Goal: Submit feedback/report problem

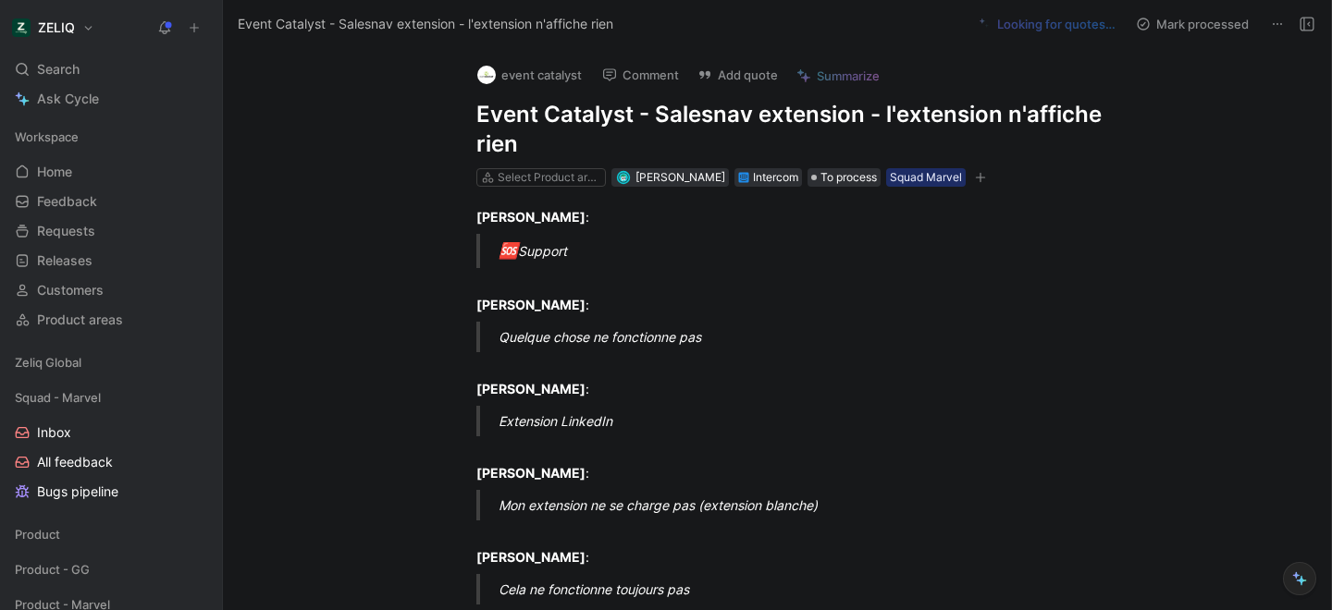
drag, startPoint x: 470, startPoint y: 113, endPoint x: 551, endPoint y: 158, distance: 93.1
click at [551, 158] on div "event catalyst Comment Add quote Summarize Event Catalyst - Salesnav extension …" at bounding box center [796, 118] width 710 height 141
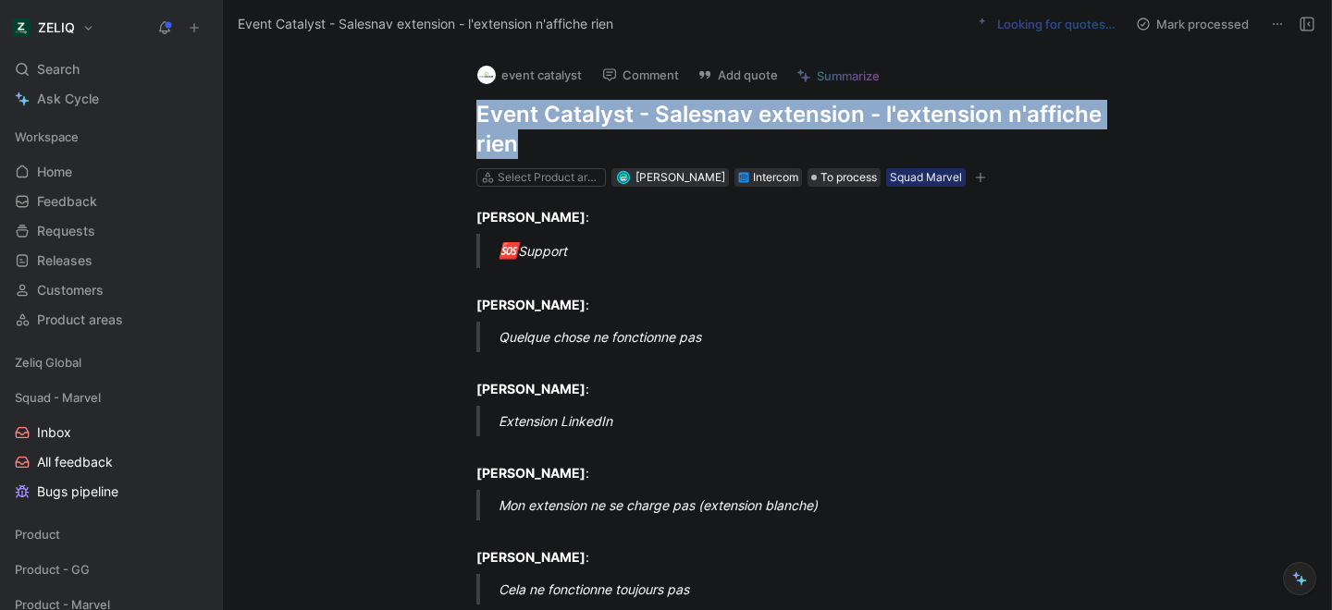
drag, startPoint x: 522, startPoint y: 147, endPoint x: 473, endPoint y: 120, distance: 55.9
click at [473, 120] on div "event catalyst Comment Add quote Summarize Event Catalyst - Salesnav extension …" at bounding box center [796, 118] width 710 height 141
copy h1 "Event Catalyst - Salesnav extension - l'extension n'affiche rien"
click at [731, 68] on button "Add quote" at bounding box center [737, 75] width 97 height 26
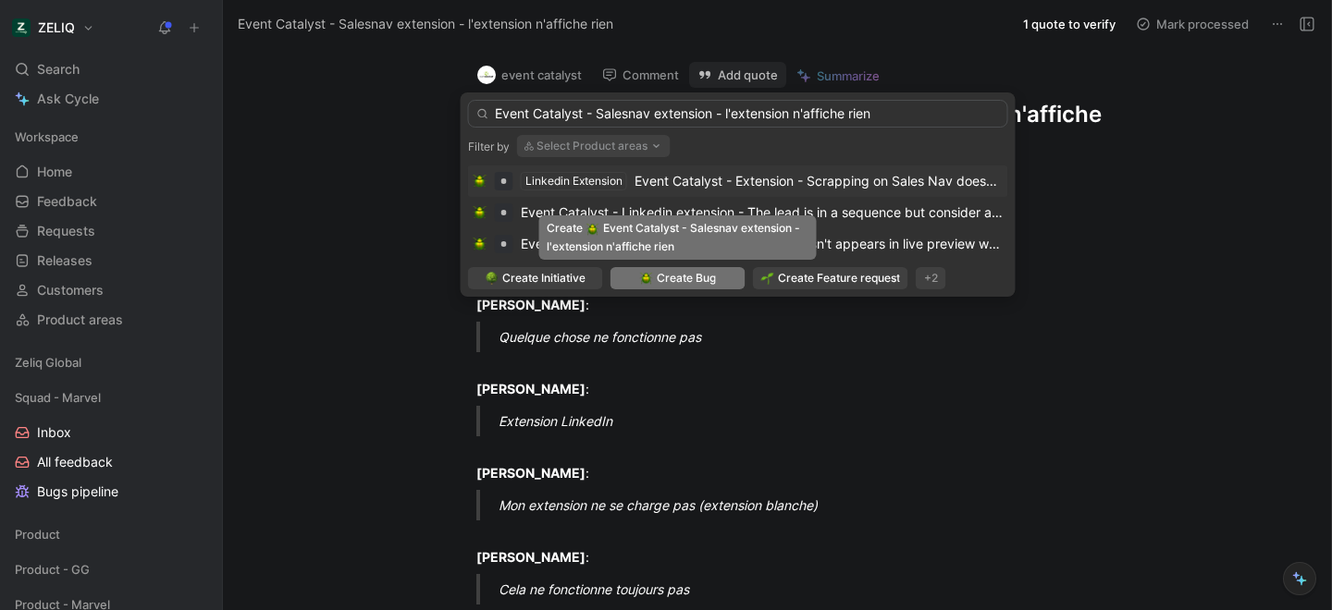
type input "Event Catalyst - Salesnav extension - l'extension n'affiche rien"
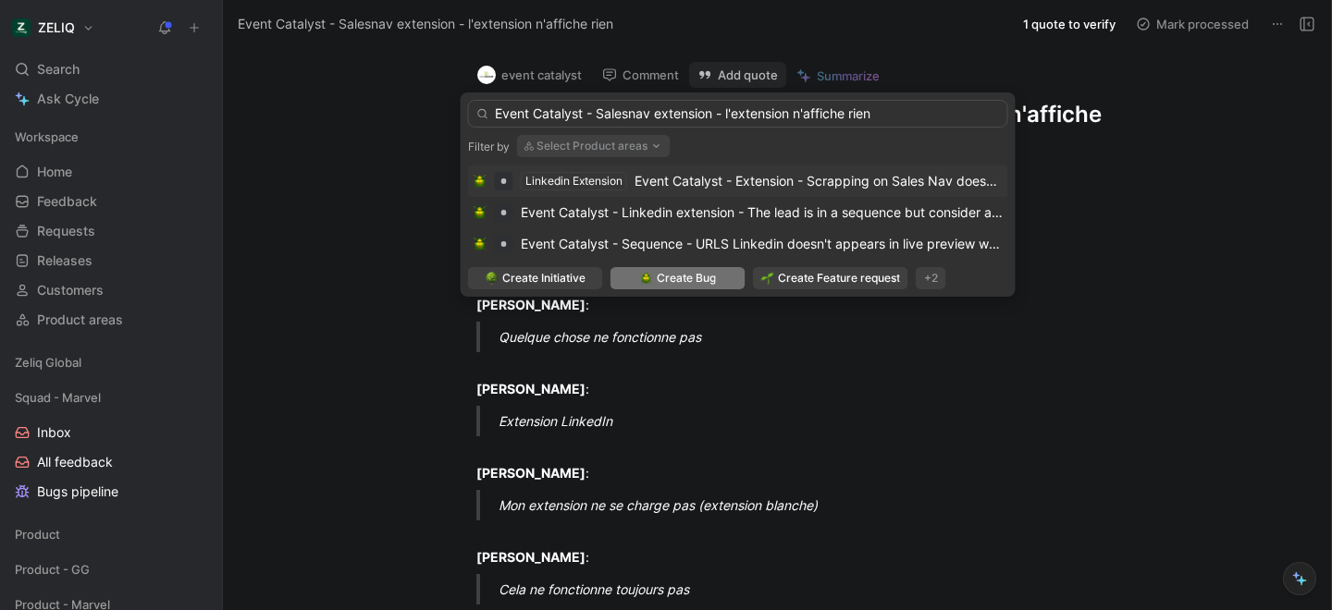
click at [707, 287] on span "Create Bug" at bounding box center [686, 278] width 59 height 18
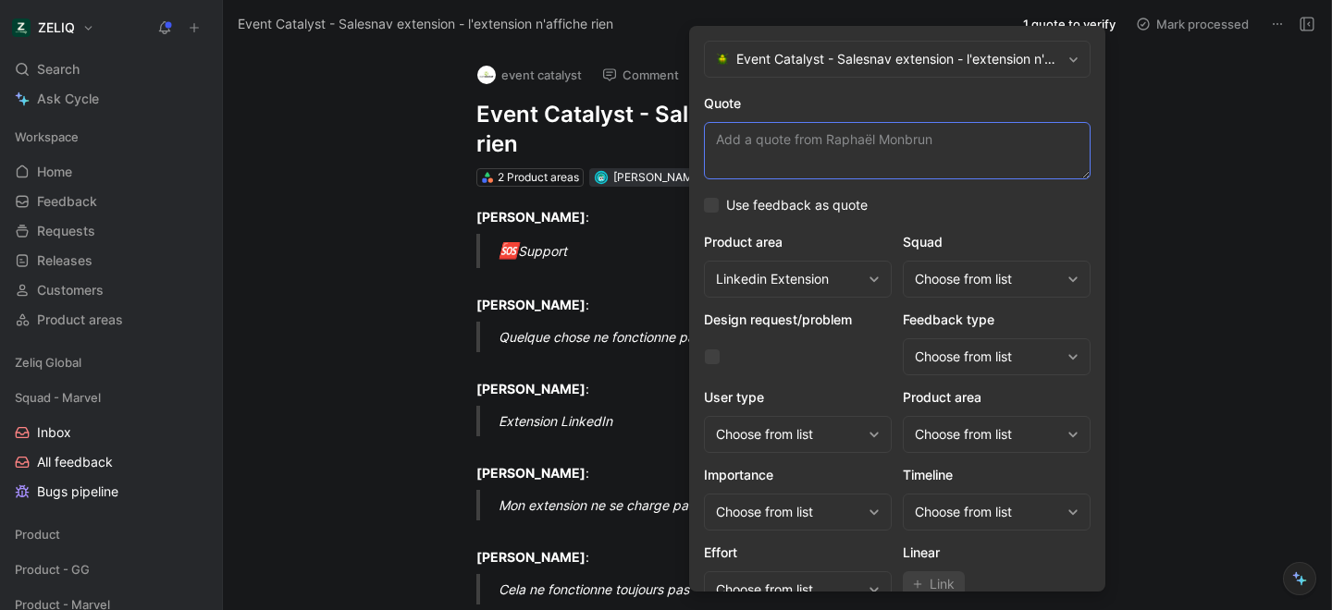
paste textarea "L'extension ne s'affiche pas. Ca reste blan et aucune possibilite de selectionn…"
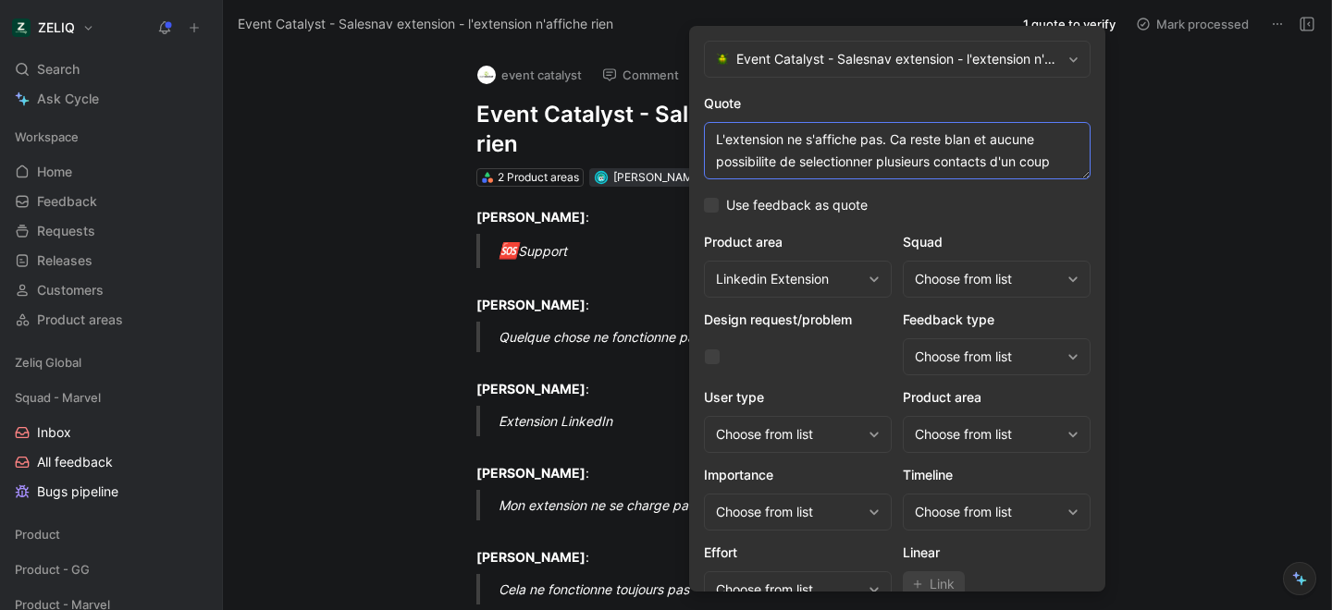
type textarea "L'extension ne s'affiche pas. Ca reste blan et aucune possibilite de selectionn…"
click at [1012, 276] on div "Choose from list" at bounding box center [986, 279] width 145 height 22
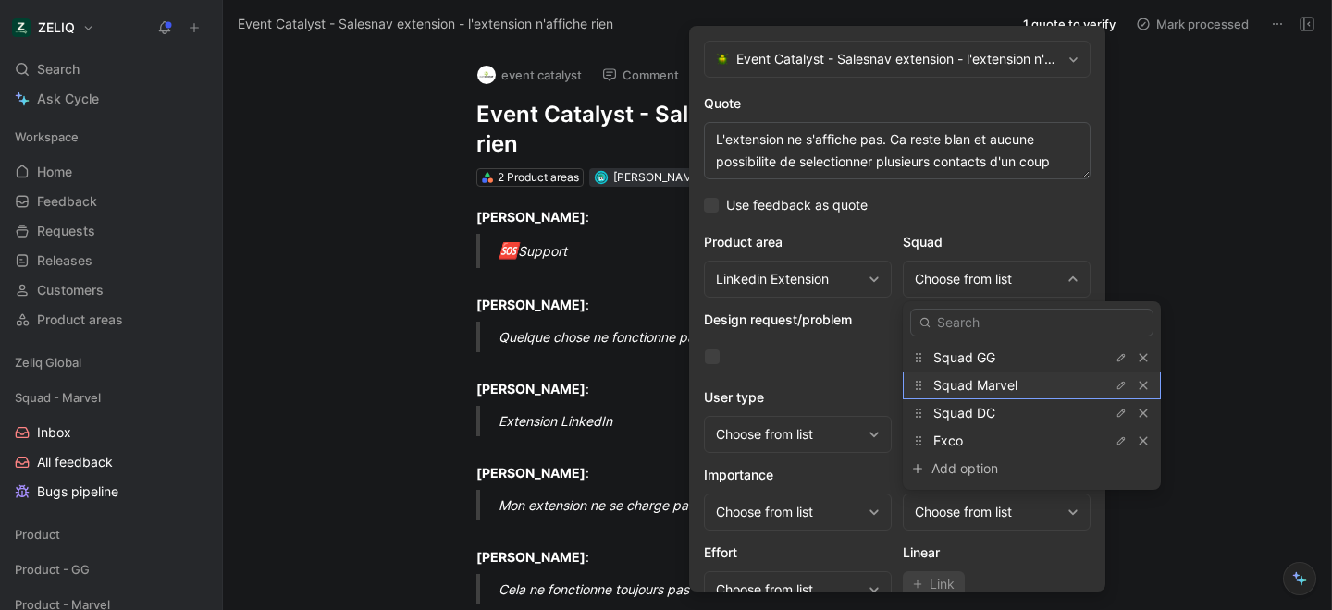
click at [994, 389] on span "Squad Marvel" at bounding box center [975, 385] width 84 height 16
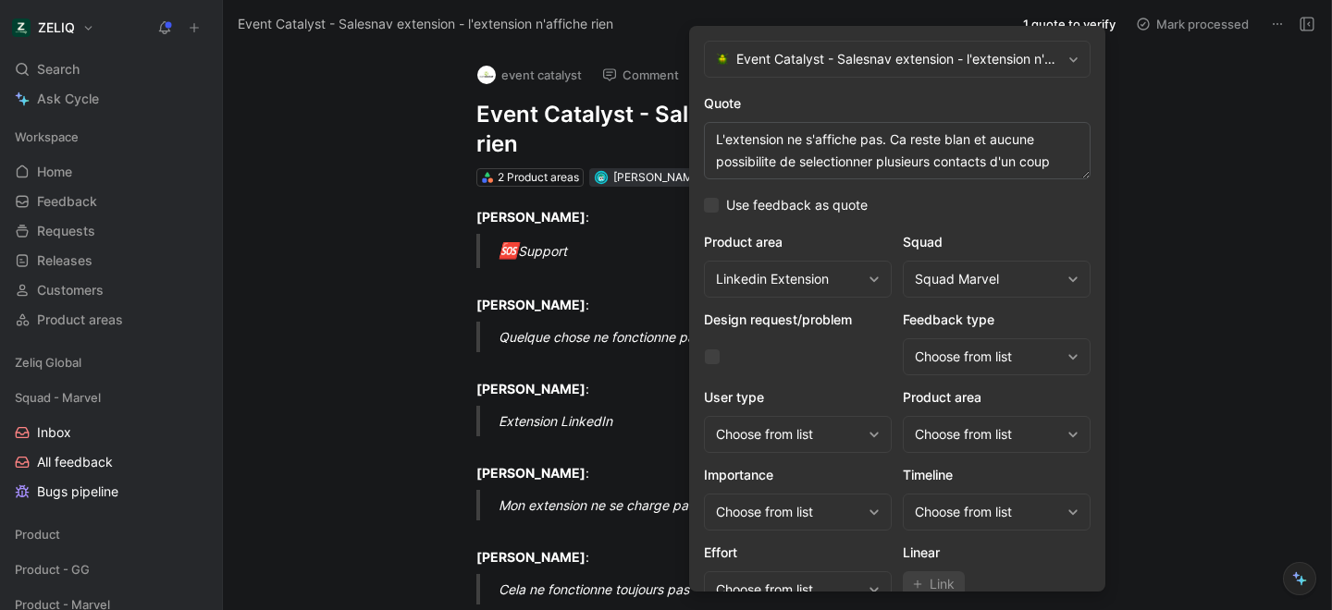
scroll to position [76, 0]
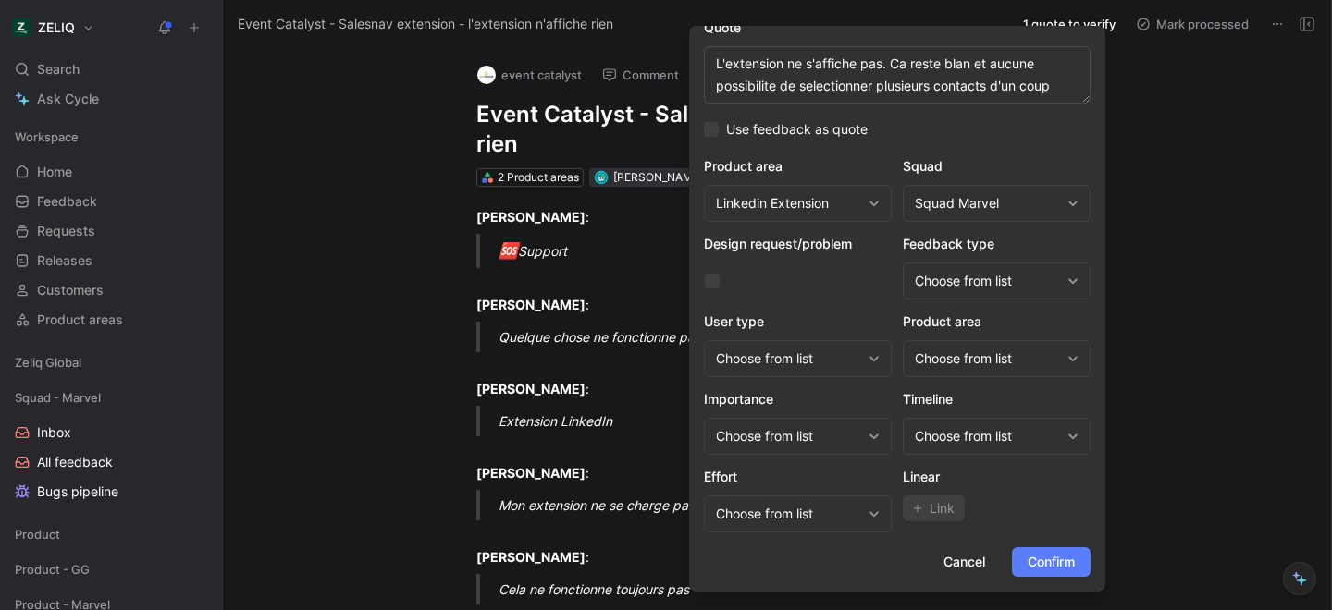
click at [1042, 552] on span "Confirm" at bounding box center [1050, 562] width 47 height 22
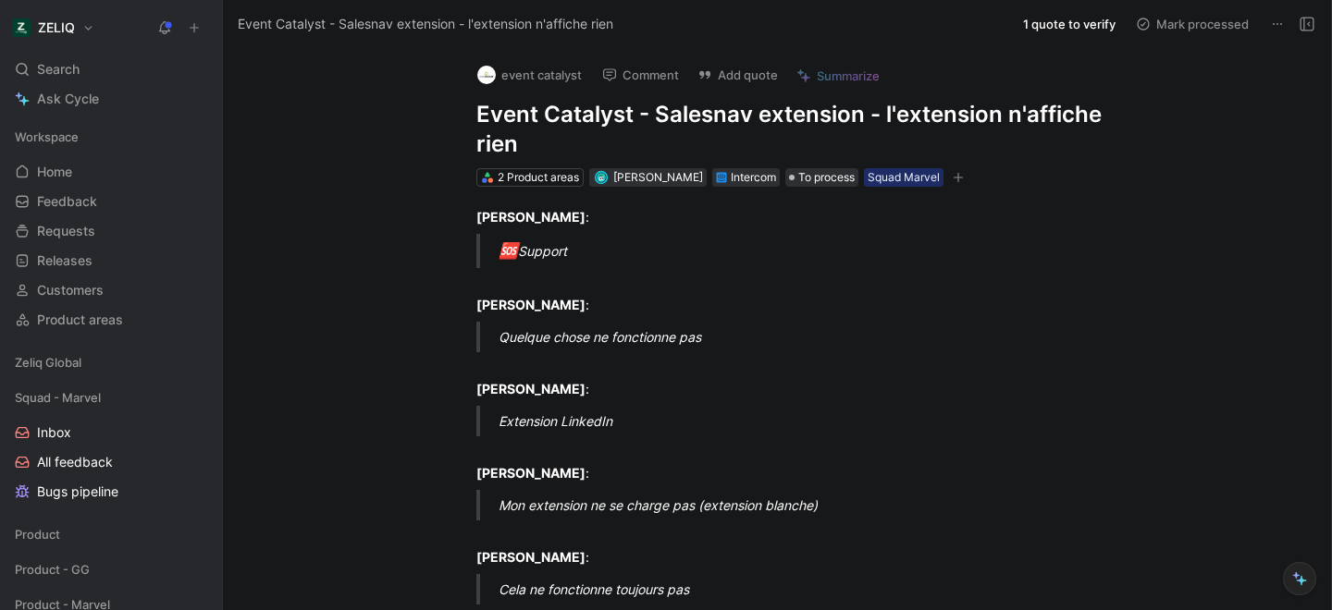
click at [510, 119] on h1 "Event Catalyst - Salesnav extension - l'extension n'affiche rien" at bounding box center [796, 129] width 640 height 59
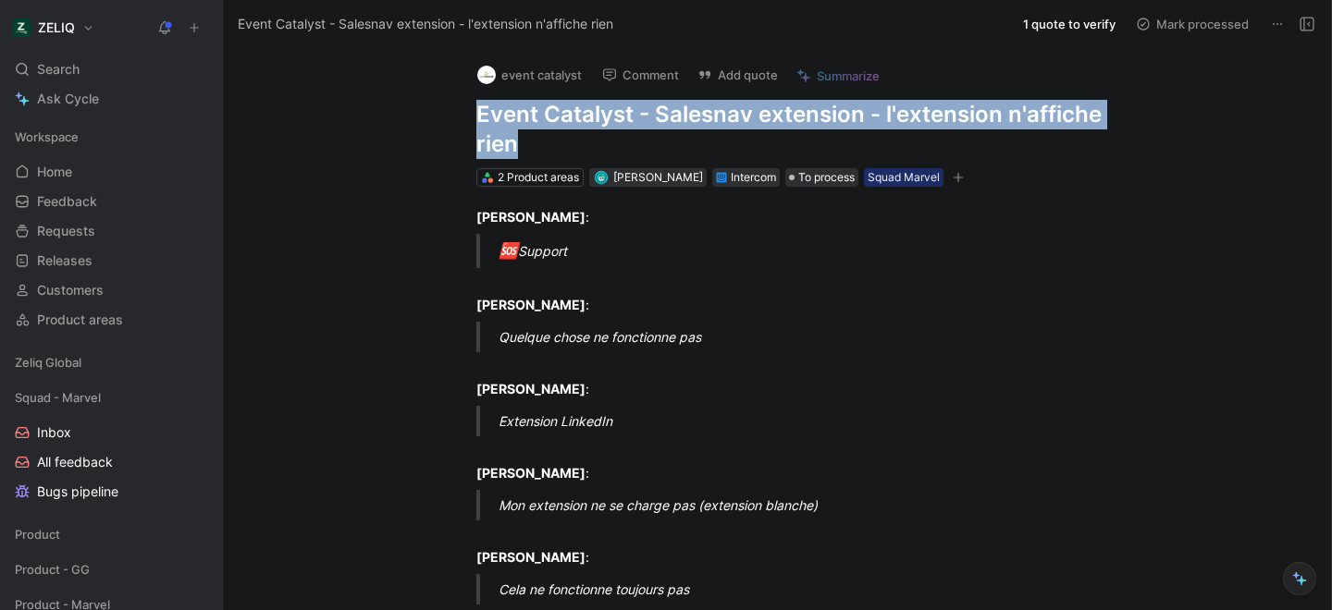
click at [510, 119] on h1 "Event Catalyst - Salesnav extension - l'extension n'affiche rien" at bounding box center [796, 129] width 640 height 59
copy h1 "Event Catalyst - Salesnav extension - l'extension n'affiche rien"
click at [145, 70] on div "Search ⌘ K" at bounding box center [110, 69] width 207 height 28
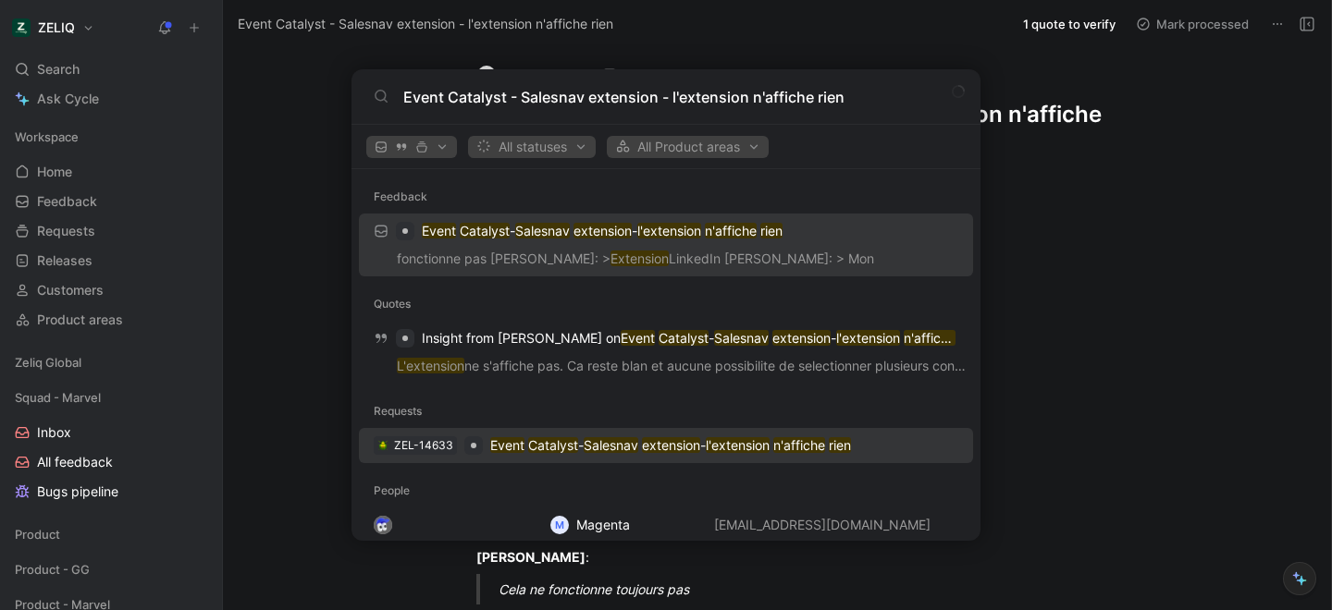
type input "Event Catalyst - Salesnav extension - l'extension n'affiche rien"
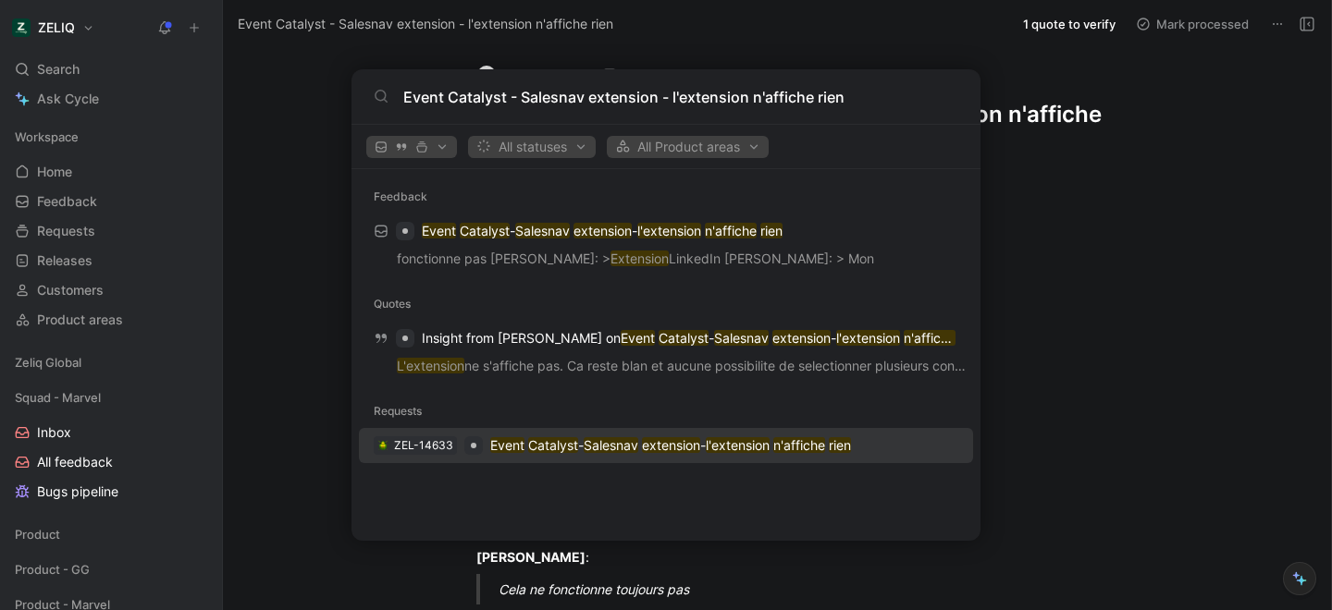
click at [587, 448] on p "Event Catalyst - Salesnav extension - l'extension n'affiche rien" at bounding box center [670, 446] width 361 height 22
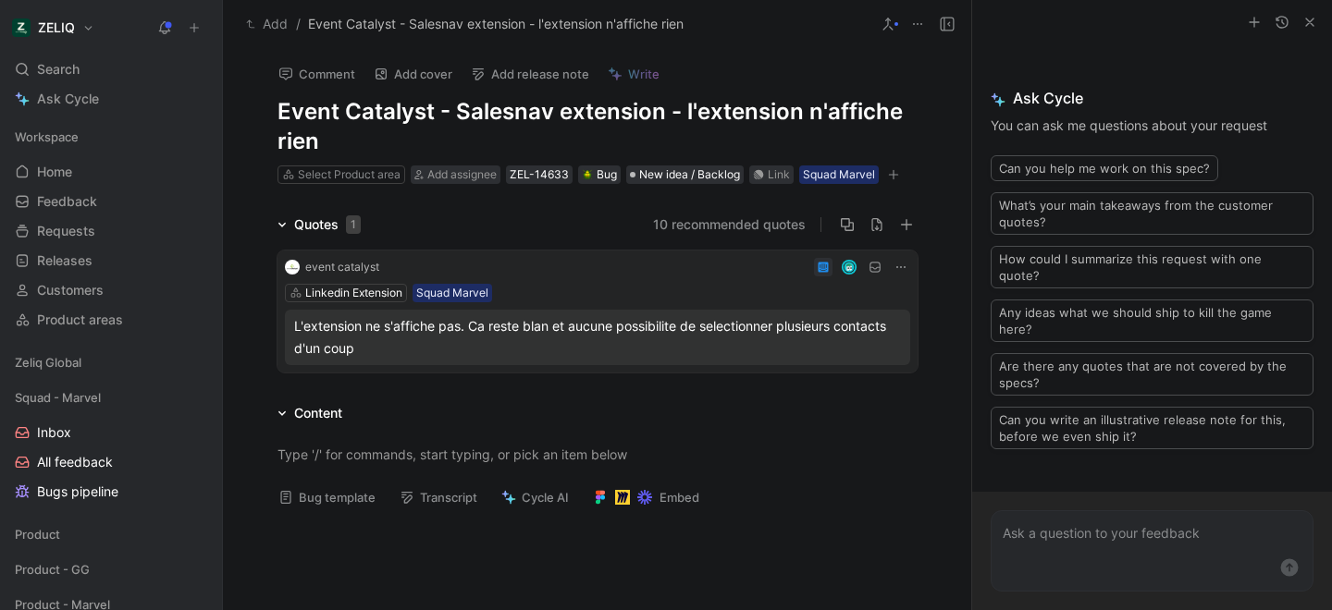
click at [288, 508] on button "Bug template" at bounding box center [327, 498] width 114 height 26
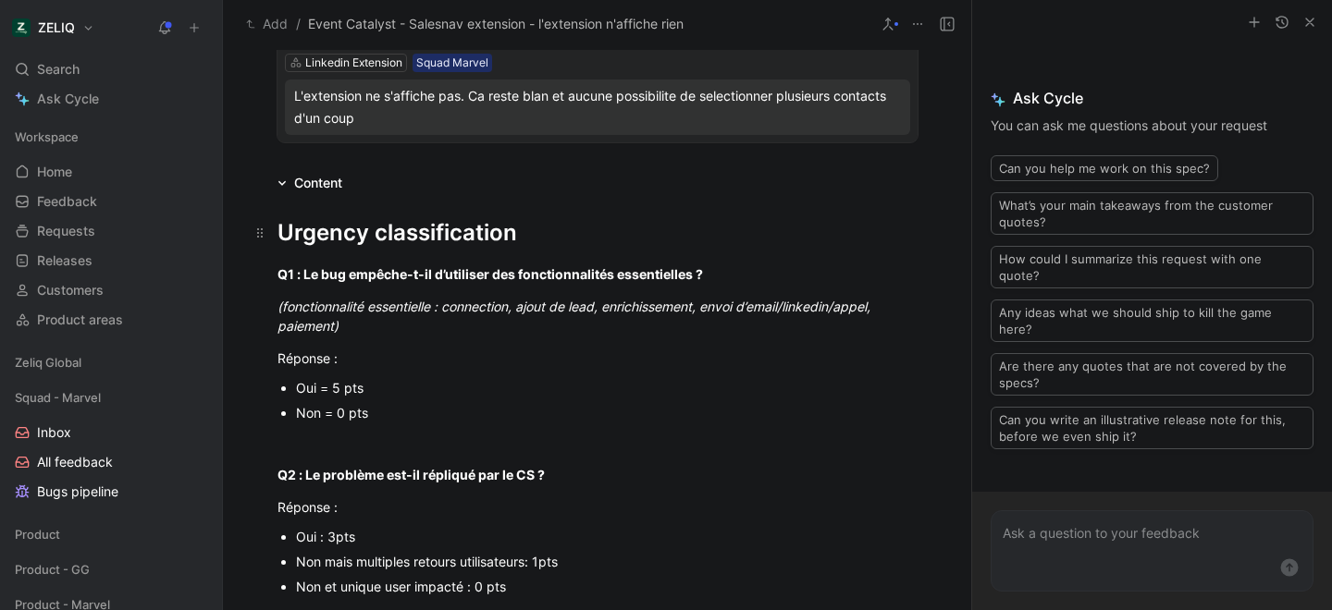
scroll to position [234, 0]
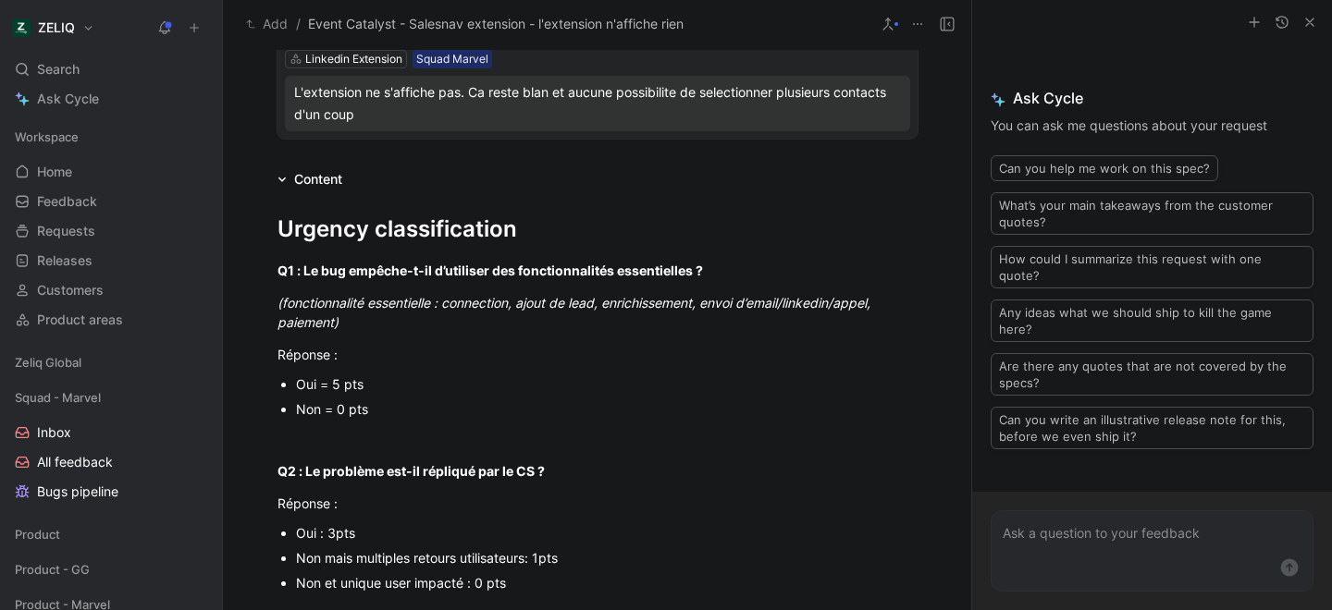
click at [339, 389] on div "Oui = 5 pts" at bounding box center [606, 383] width 621 height 19
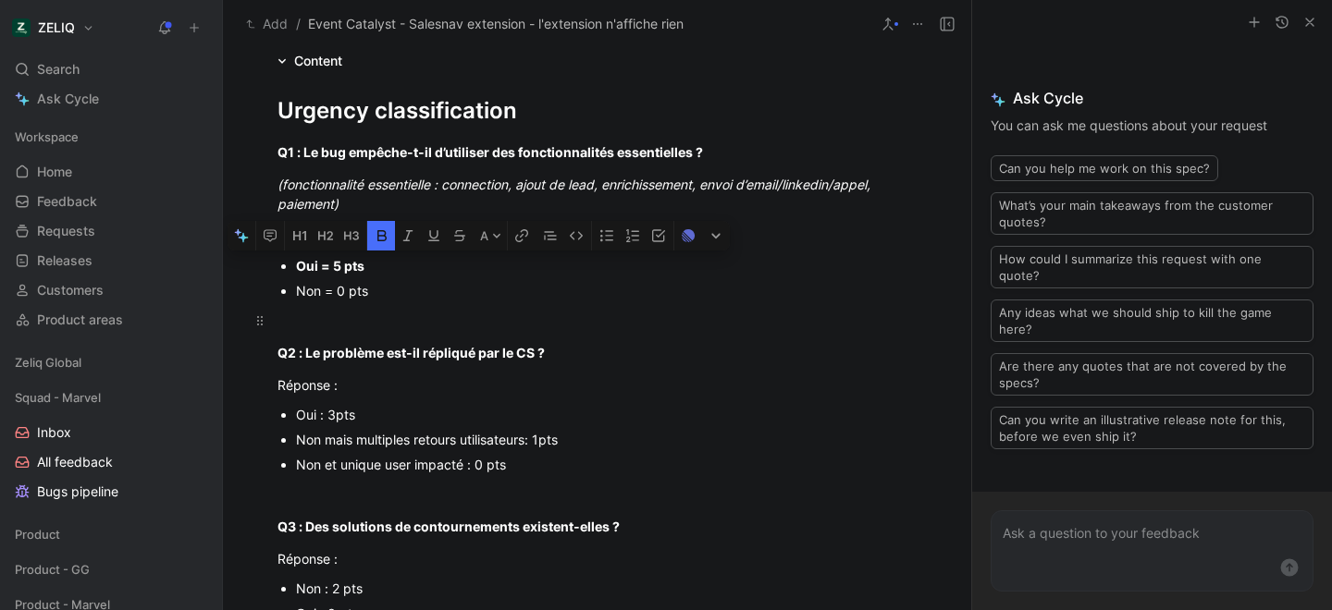
scroll to position [354, 0]
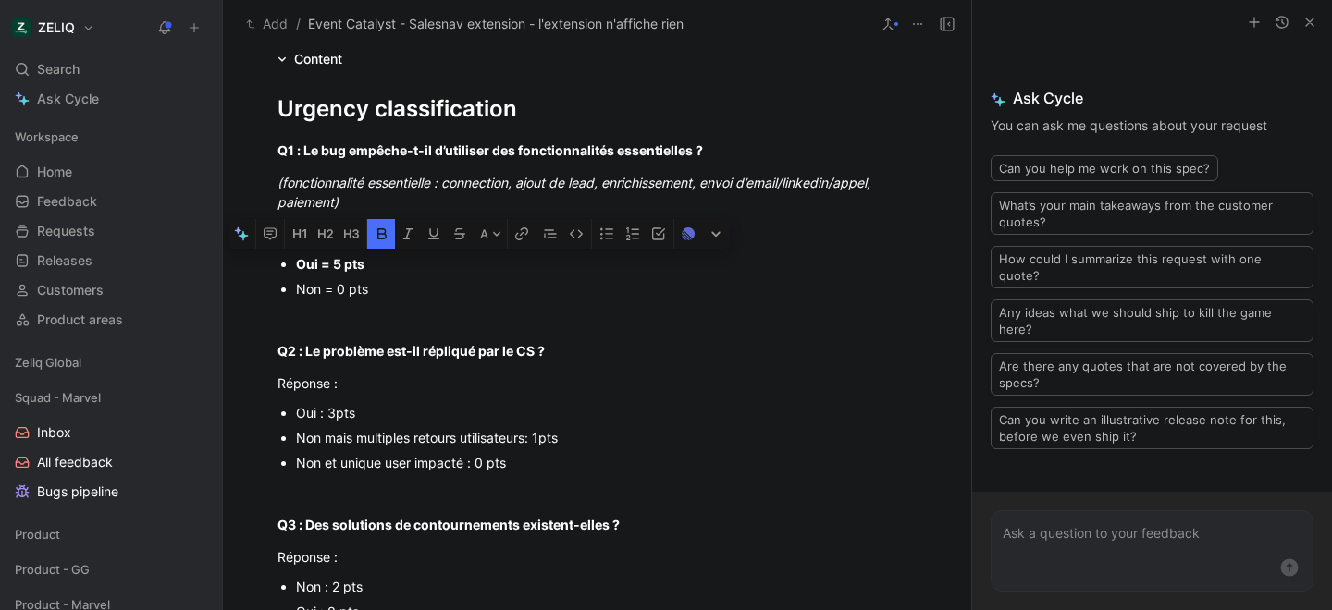
click at [381, 440] on div "Non mais multiples retours utilisateurs: 1pts" at bounding box center [606, 437] width 621 height 19
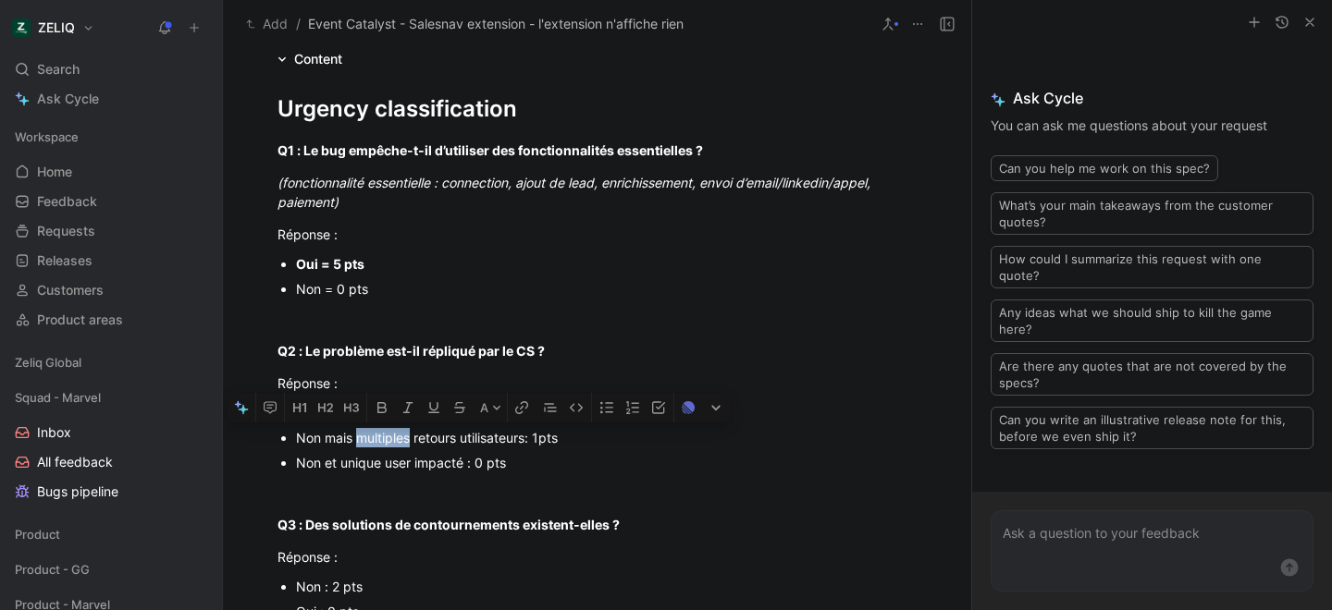
click at [381, 440] on div "Non mais multiples retours utilisateurs: 1pts" at bounding box center [606, 437] width 621 height 19
click at [399, 474] on p "Non et unique user impacté : 0 pts" at bounding box center [606, 462] width 621 height 25
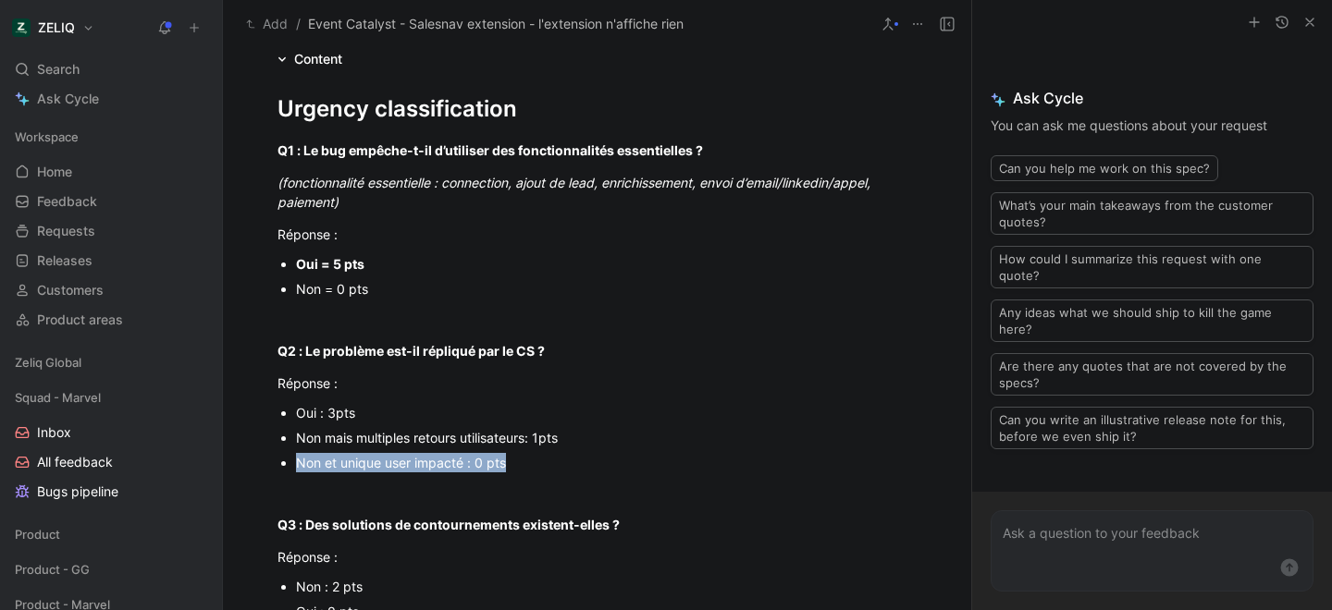
click at [399, 474] on p "Non et unique user impacté : 0 pts" at bounding box center [606, 462] width 621 height 25
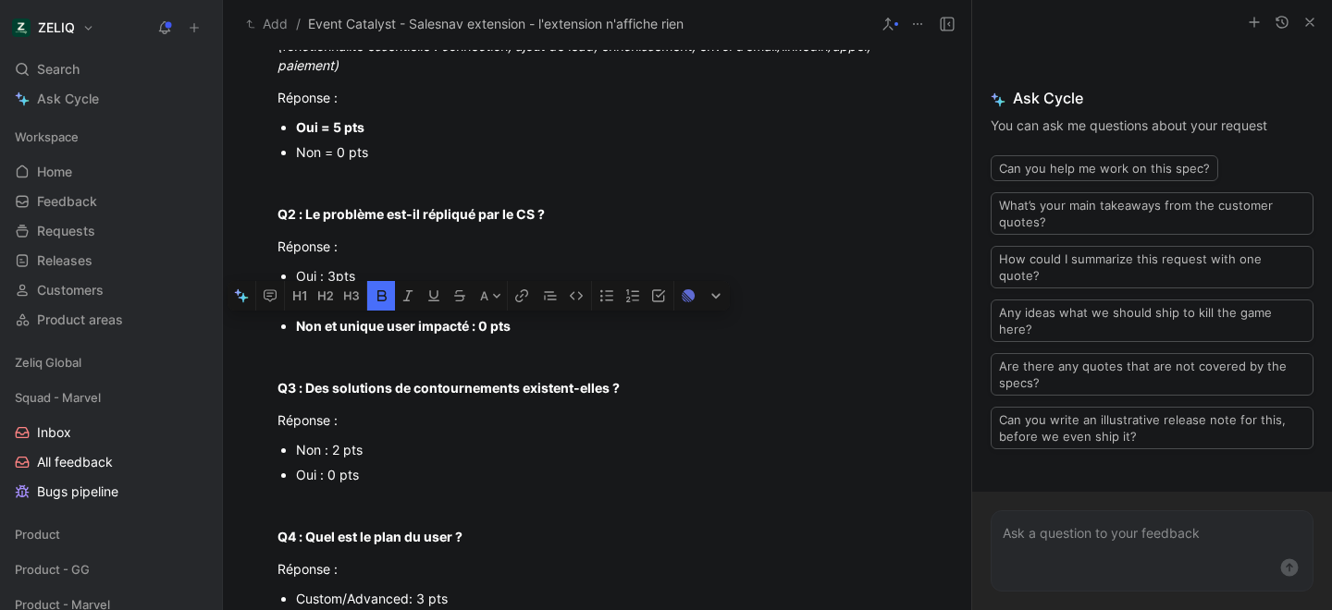
scroll to position [499, 0]
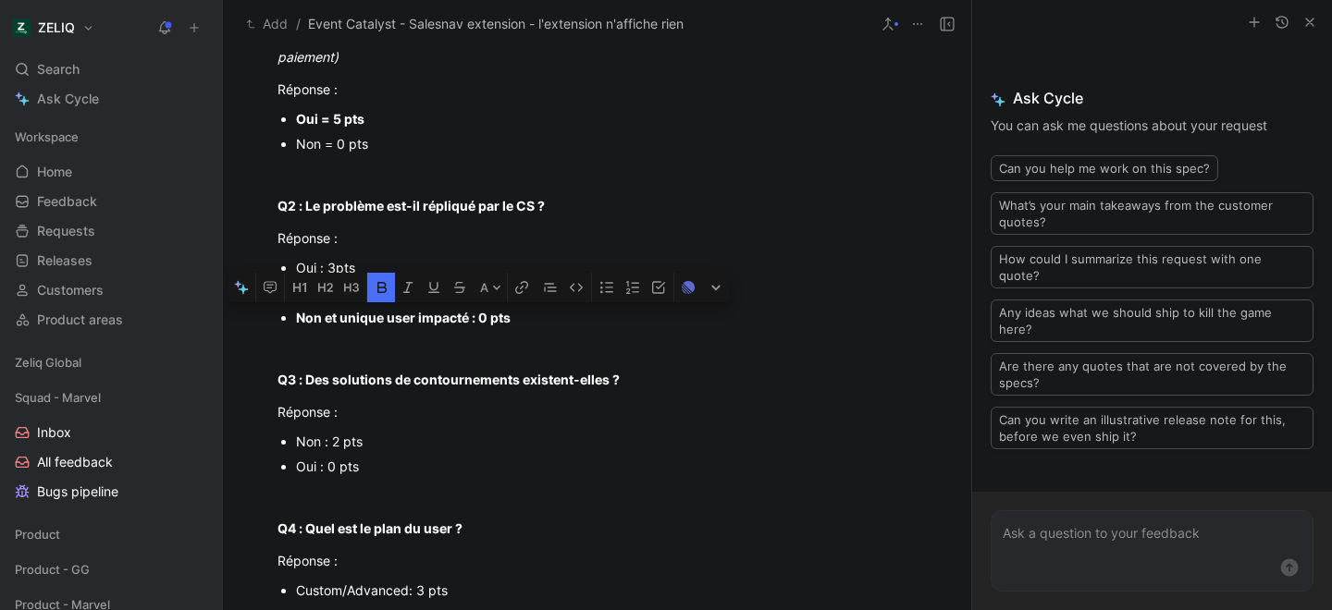
click at [324, 467] on div "Oui : 0 pts" at bounding box center [606, 466] width 621 height 19
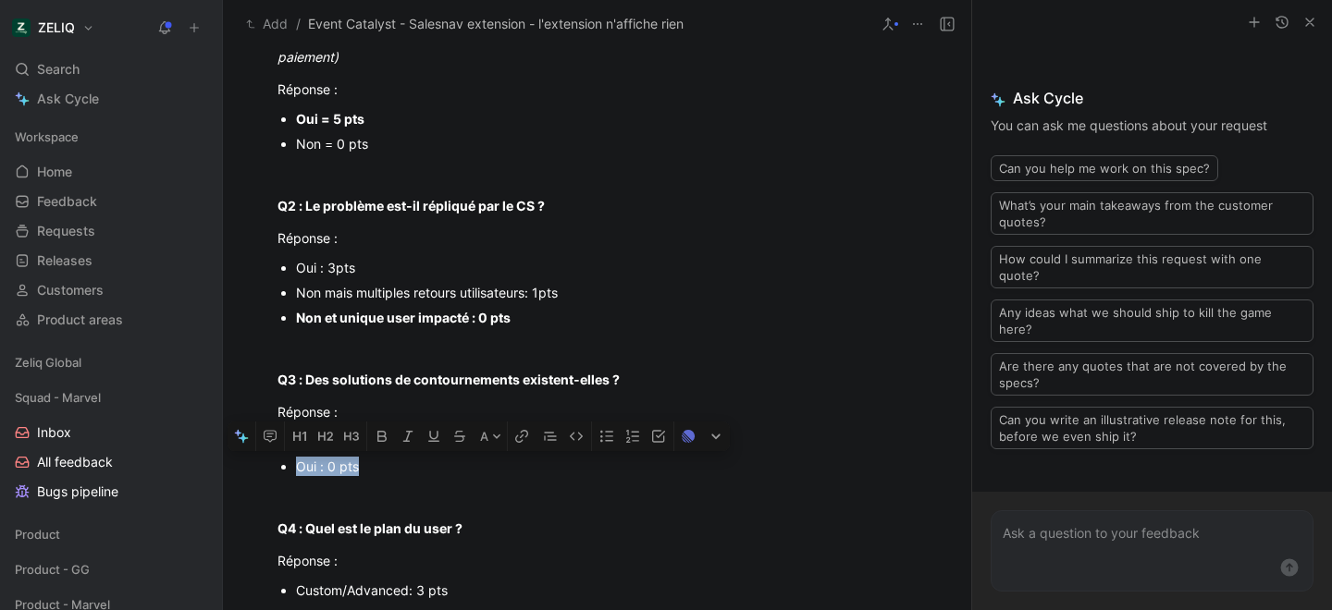
click at [324, 468] on div "Oui : 0 pts" at bounding box center [606, 466] width 621 height 19
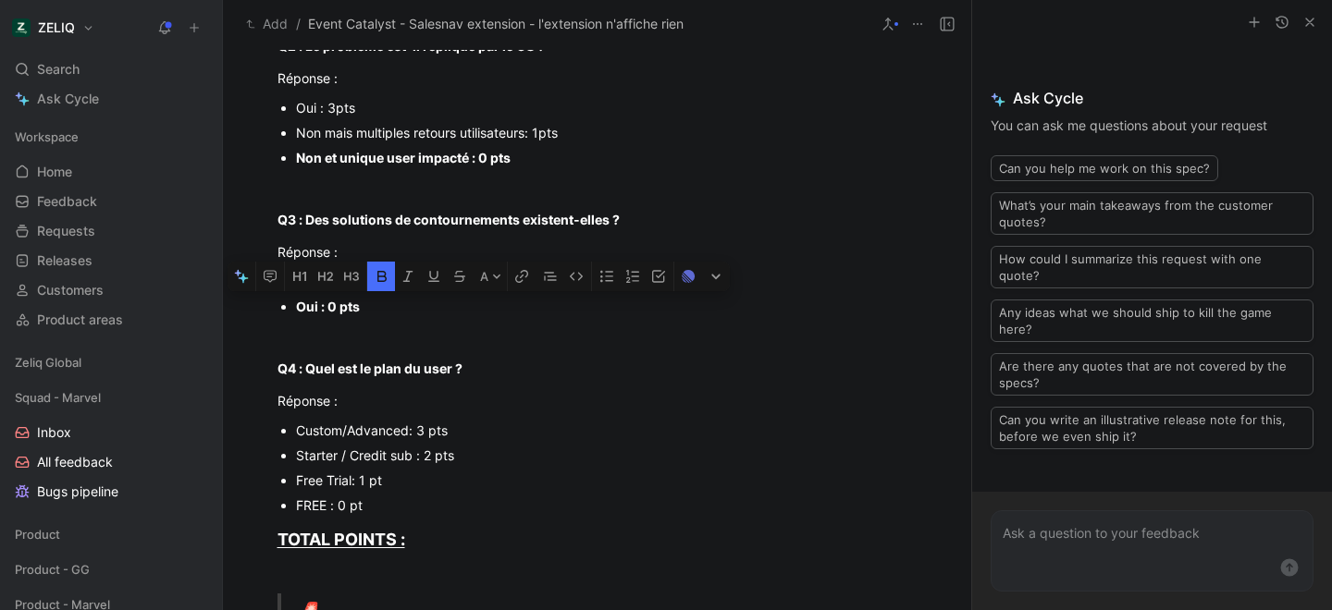
scroll to position [662, 0]
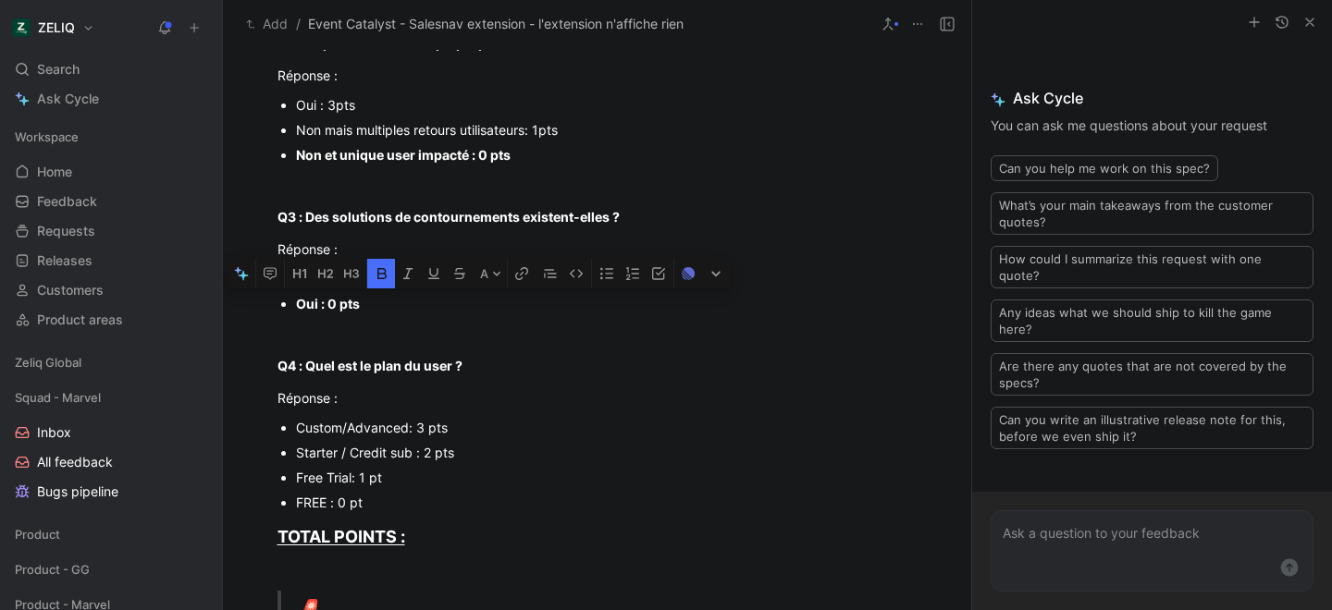
click at [316, 457] on div "Starter / Credit sub : 2 pts" at bounding box center [606, 452] width 621 height 19
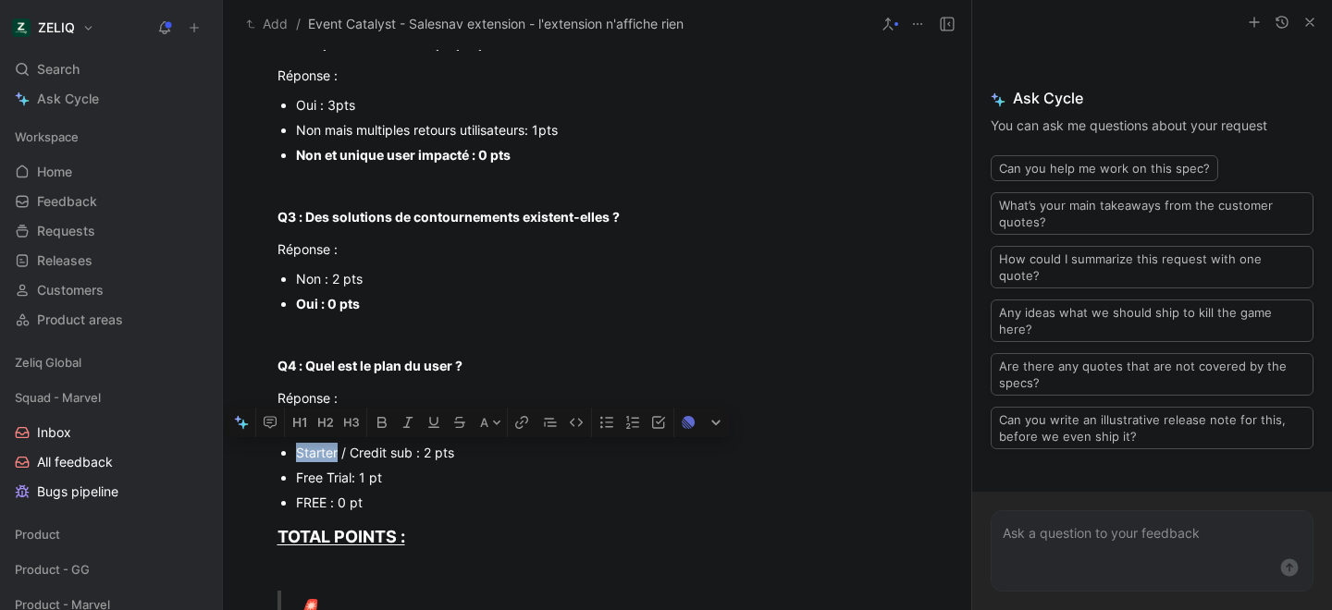
click at [316, 457] on div "Starter / Credit sub : 2 pts" at bounding box center [606, 452] width 621 height 19
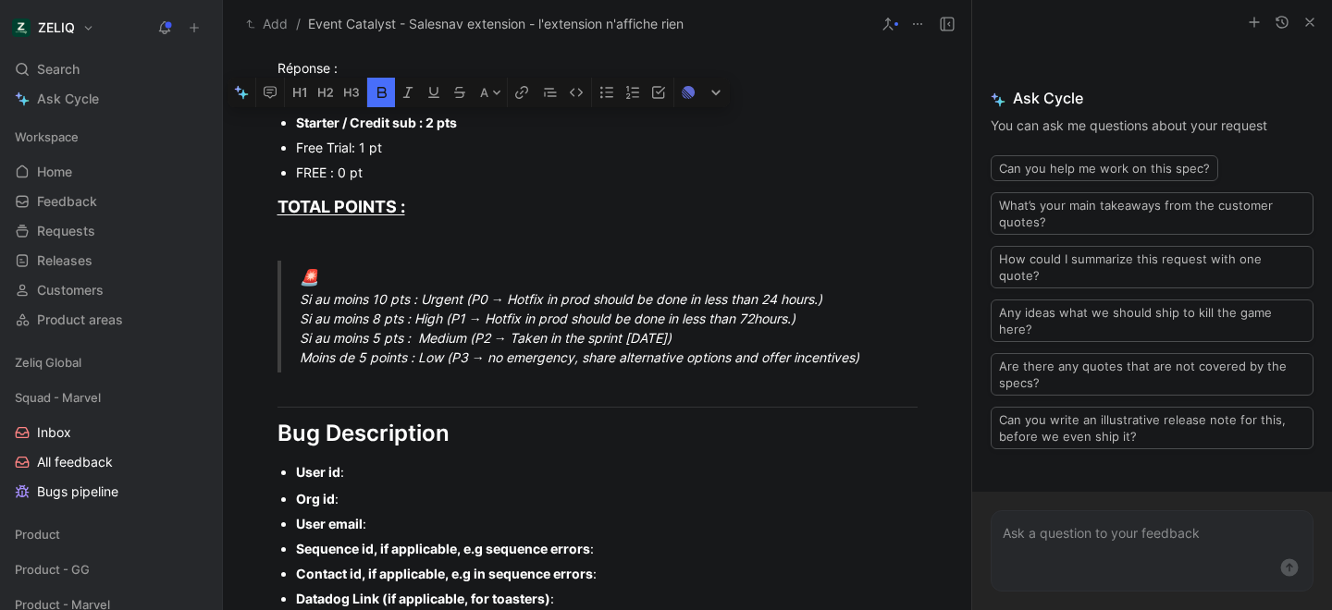
scroll to position [995, 0]
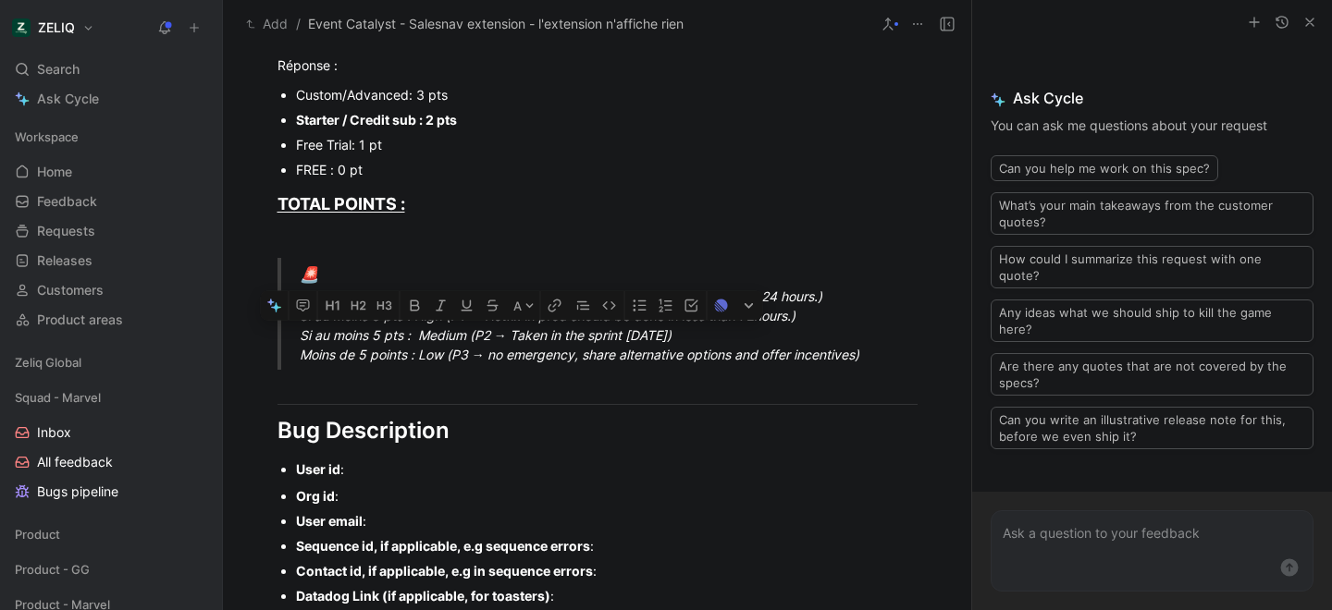
drag, startPoint x: 300, startPoint y: 338, endPoint x: 724, endPoint y: 338, distance: 424.4
click at [724, 338] on div "🚨 Si au moins 10 pts : Urgent (P0 → Hotfix in prod should be done in less than …" at bounding box center [620, 315] width 640 height 102
click at [414, 312] on icon "button" at bounding box center [415, 305] width 15 height 15
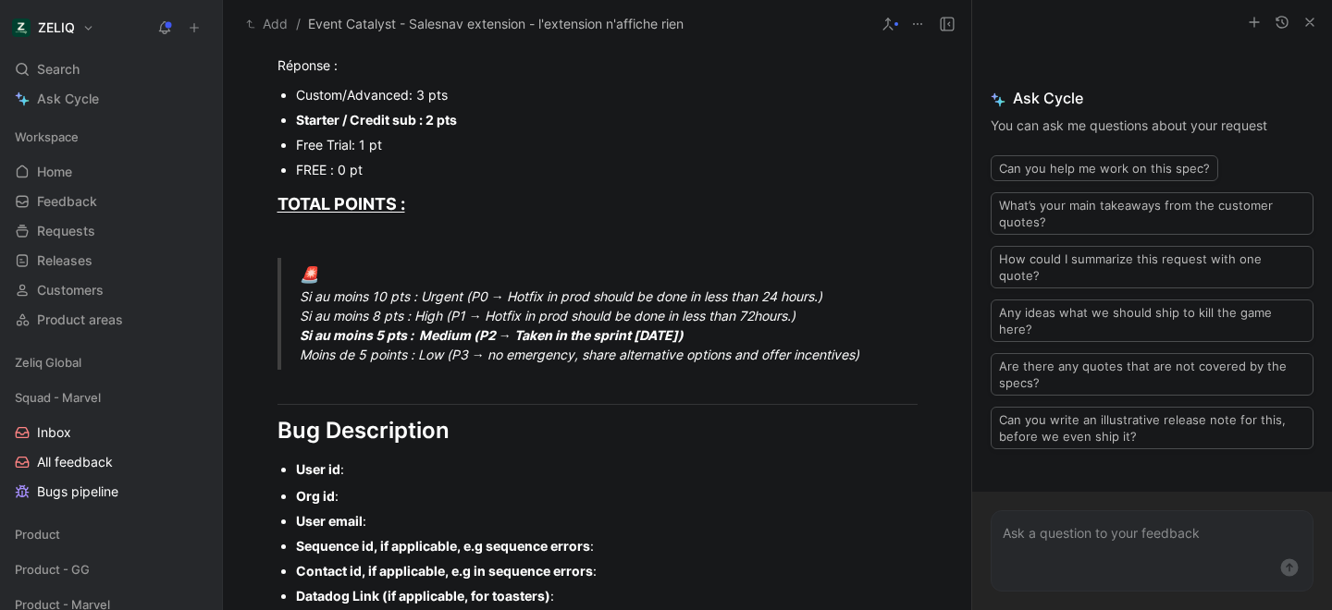
click at [362, 473] on div "User id :" at bounding box center [606, 469] width 621 height 19
click at [366, 504] on div "Org id :" at bounding box center [606, 495] width 621 height 19
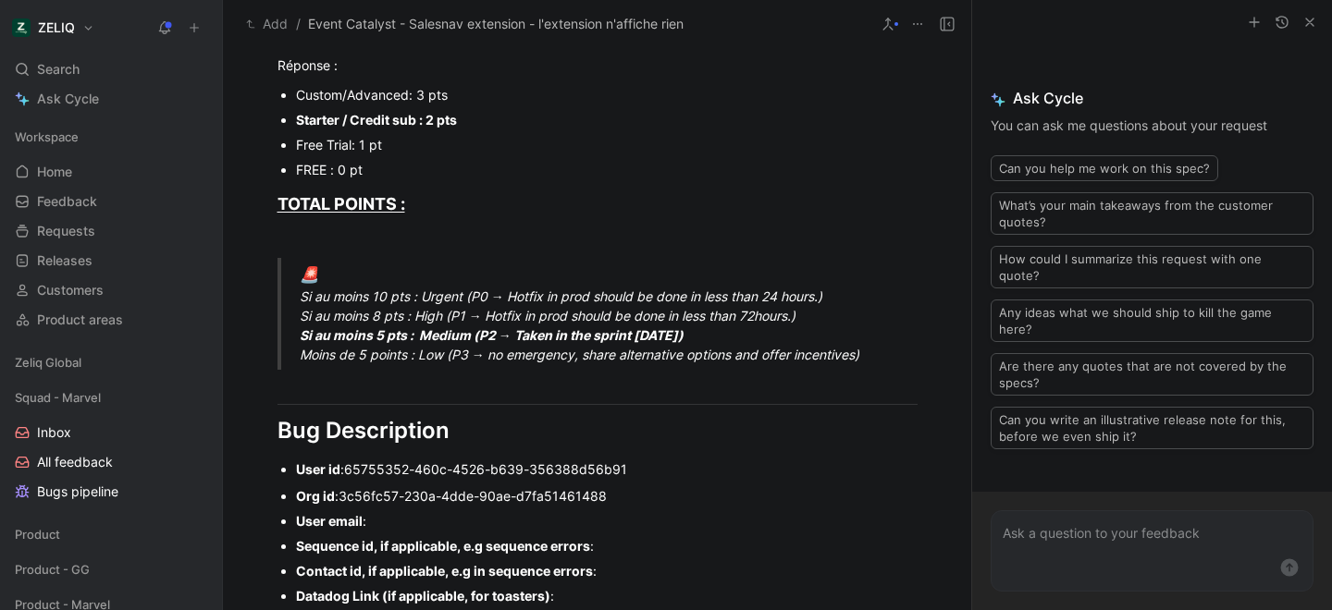
click at [380, 516] on div "User email :" at bounding box center [606, 520] width 621 height 19
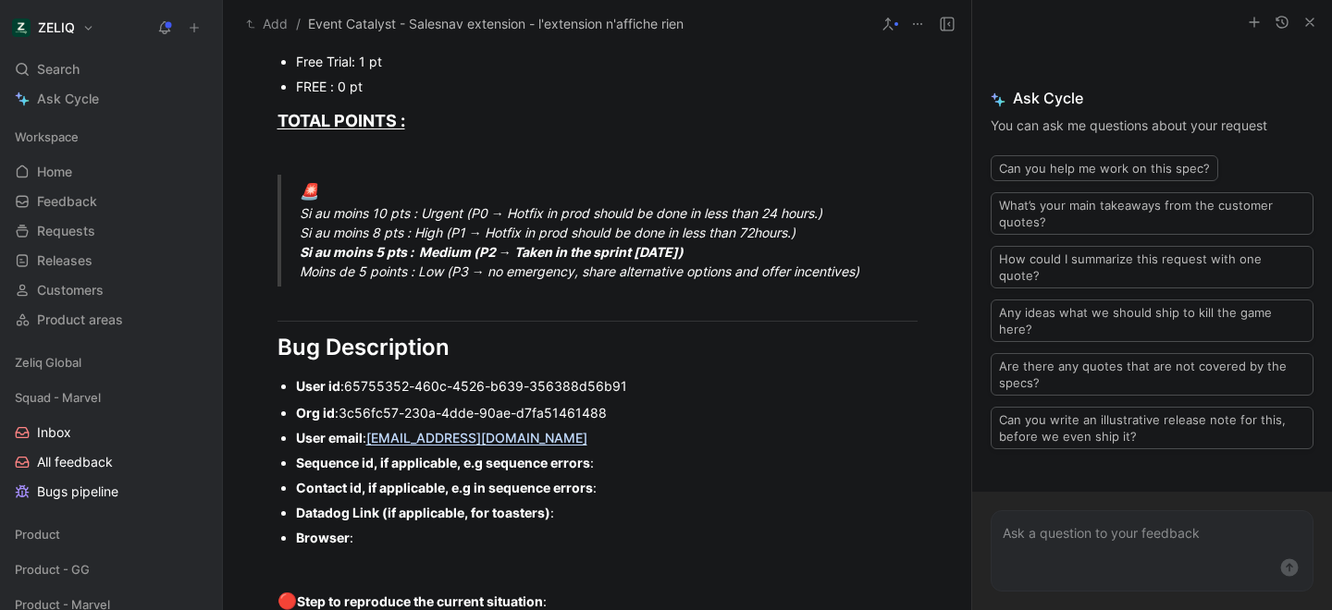
scroll to position [1079, 0]
click at [626, 462] on div "Sequence id, if applicable, e.g sequence errors :" at bounding box center [606, 461] width 621 height 19
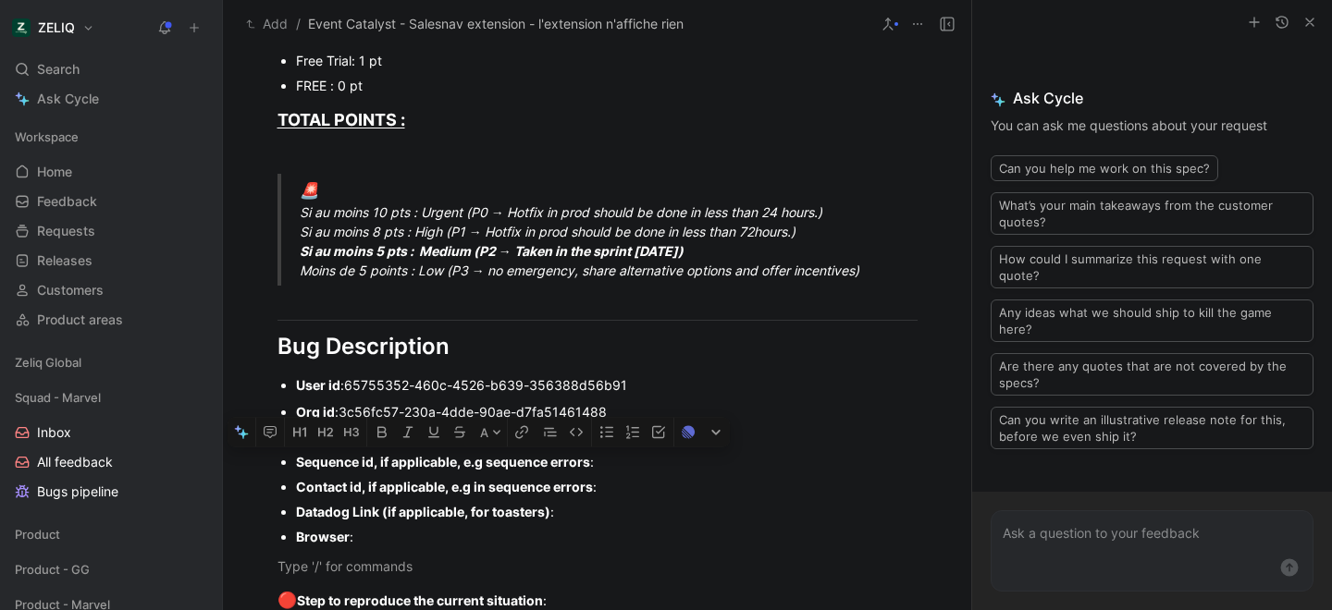
drag, startPoint x: 403, startPoint y: 553, endPoint x: 301, endPoint y: 465, distance: 134.4
click at [301, 465] on div "Urgency classification Q1 : Le bug empêche-t-il d’utiliser des fonctionnalités …" at bounding box center [597, 151] width 748 height 1612
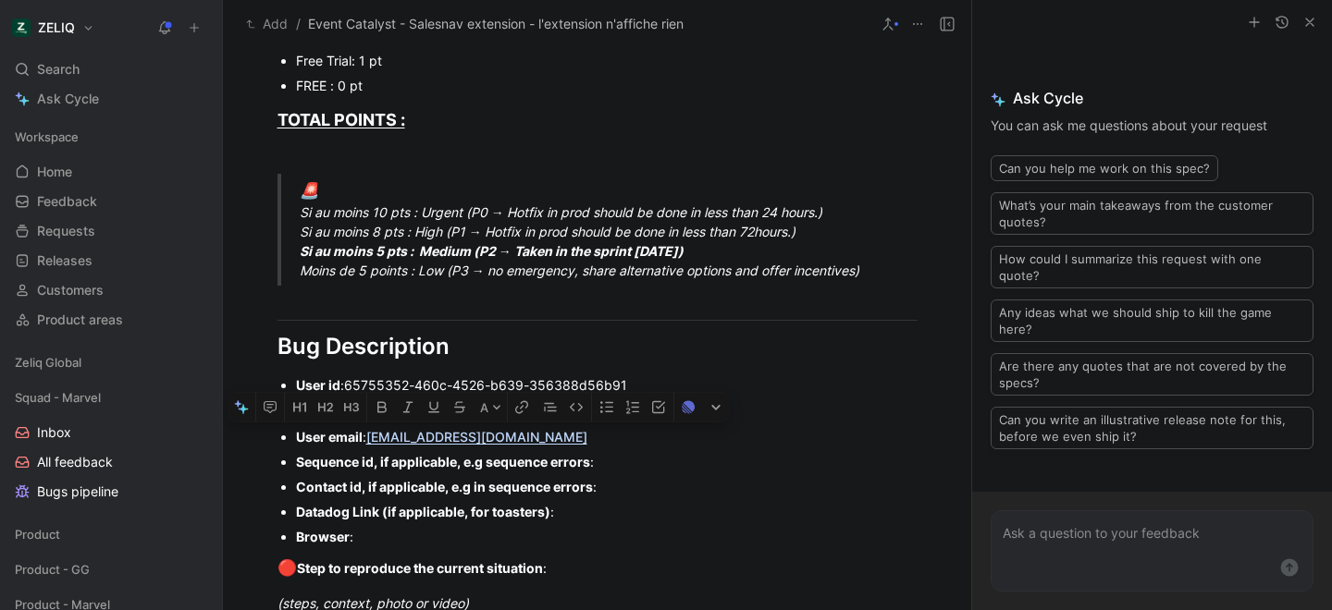
drag, startPoint x: 373, startPoint y: 543, endPoint x: 269, endPoint y: 450, distance: 138.8
click at [269, 450] on ul "Org id : 3c56fc57-230a-4dde-90ae-d7fa51461488 User email : [PERSON_NAME][EMAIL_…" at bounding box center [597, 474] width 710 height 150
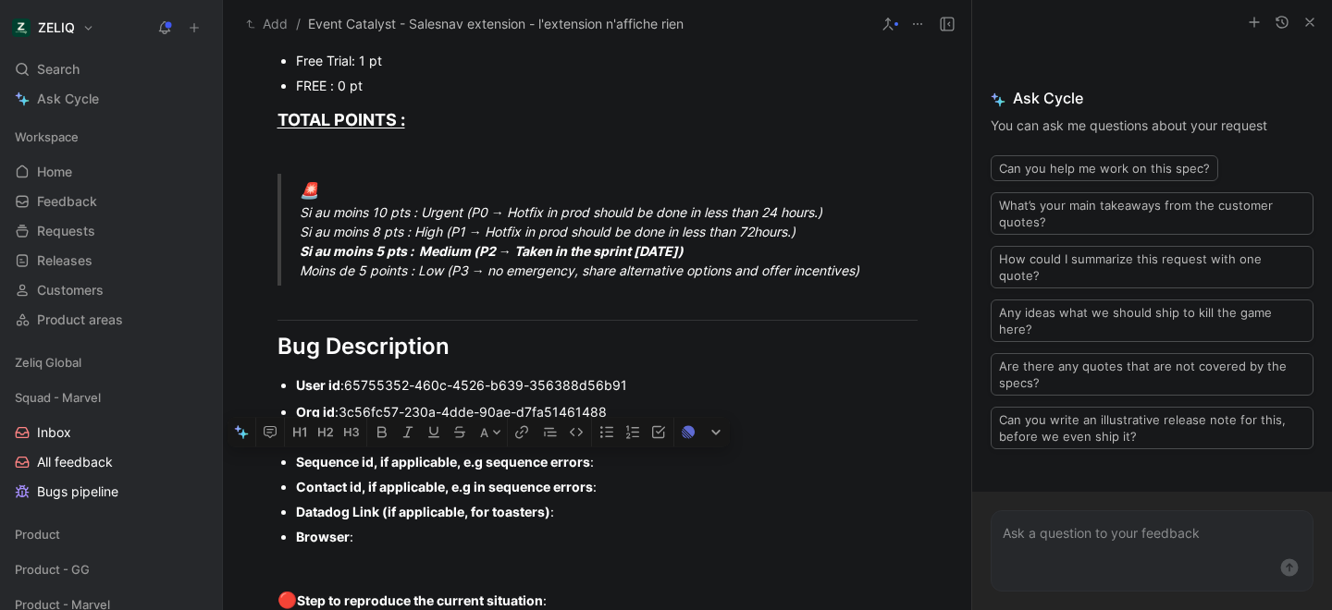
click at [385, 549] on div "Urgency classification Q1 : Le bug empêche-t-il d’utiliser des fonctionnalités …" at bounding box center [597, 151] width 748 height 1612
drag, startPoint x: 366, startPoint y: 533, endPoint x: 292, endPoint y: 468, distance: 98.3
click at [292, 468] on ul "Org id : 3c56fc57-230a-4dde-90ae-d7fa51461488 User email : [PERSON_NAME][EMAIL_…" at bounding box center [597, 474] width 710 height 150
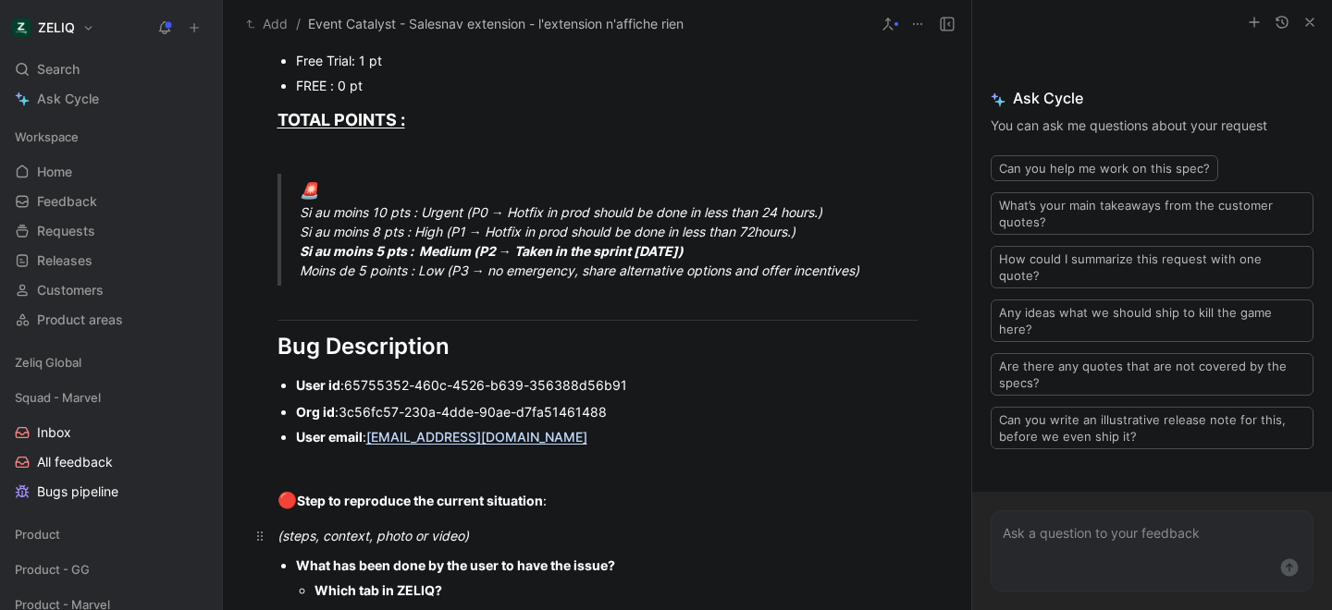
click at [501, 538] on div "(steps, context, photo or video)" at bounding box center [597, 535] width 640 height 19
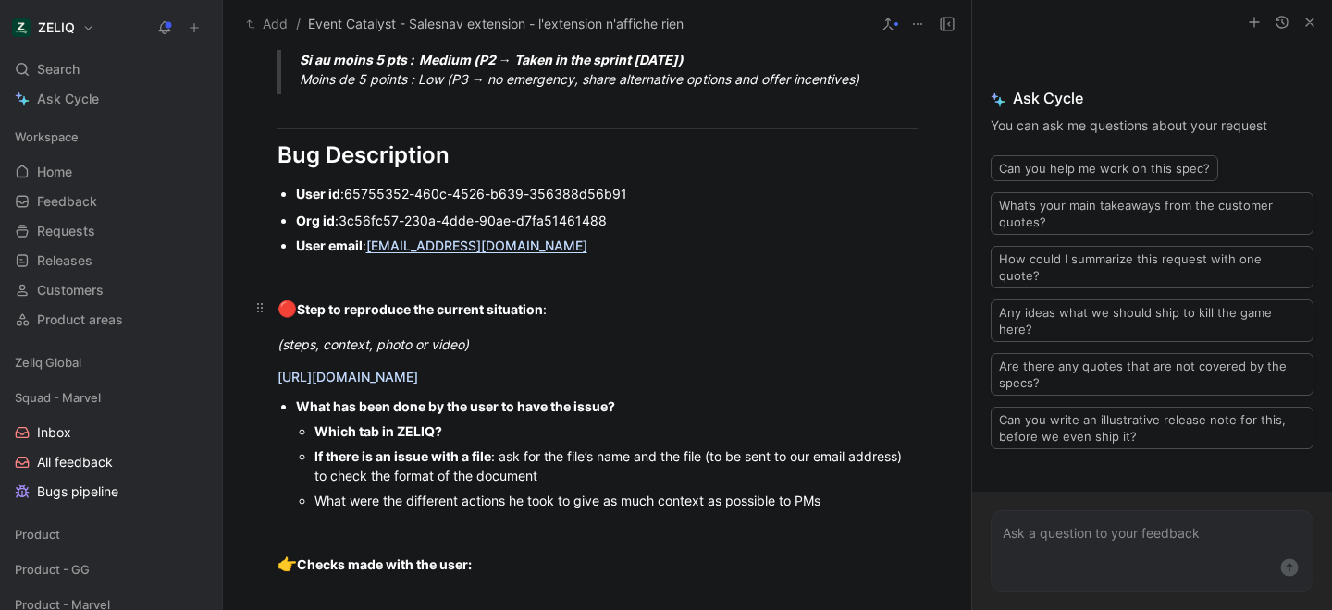
scroll to position [1272, 0]
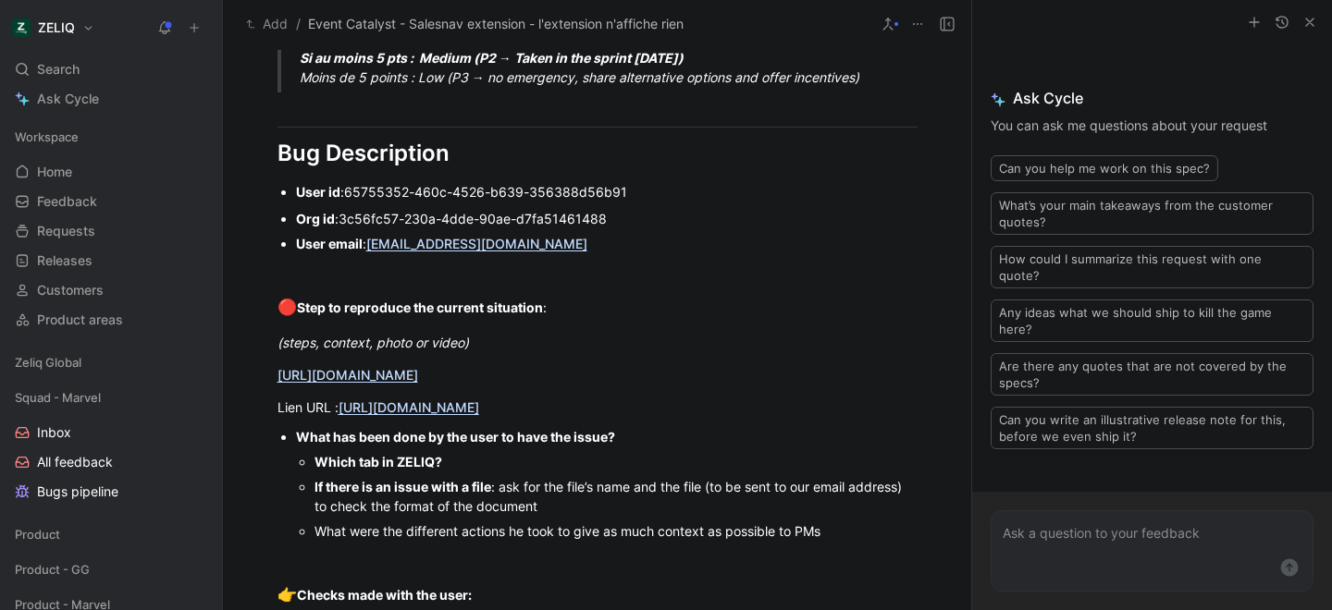
click at [454, 472] on div "Which tab in ZELIQ?" at bounding box center [615, 461] width 603 height 19
drag, startPoint x: 848, startPoint y: 557, endPoint x: 313, endPoint y: 509, distance: 537.5
click at [313, 508] on ul "Which tab in ZELIQ? Extension If there is an issue with a file : ask for the fi…" at bounding box center [606, 496] width 621 height 94
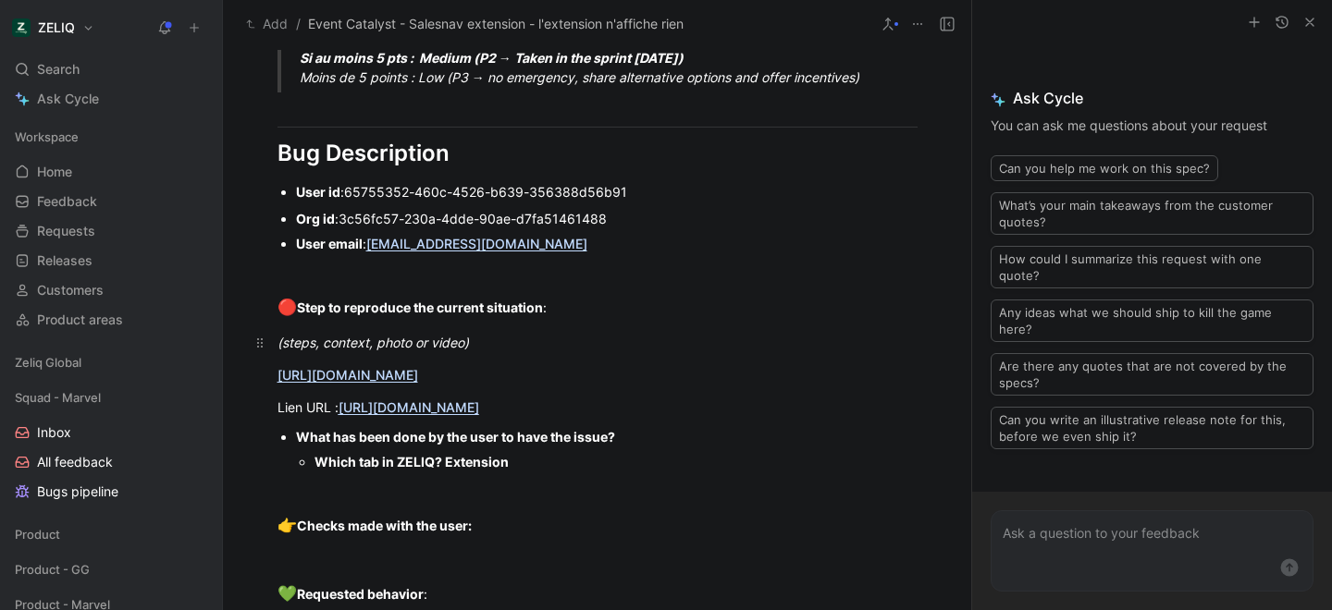
click at [493, 344] on div "(steps, context, photo or video)" at bounding box center [597, 342] width 640 height 19
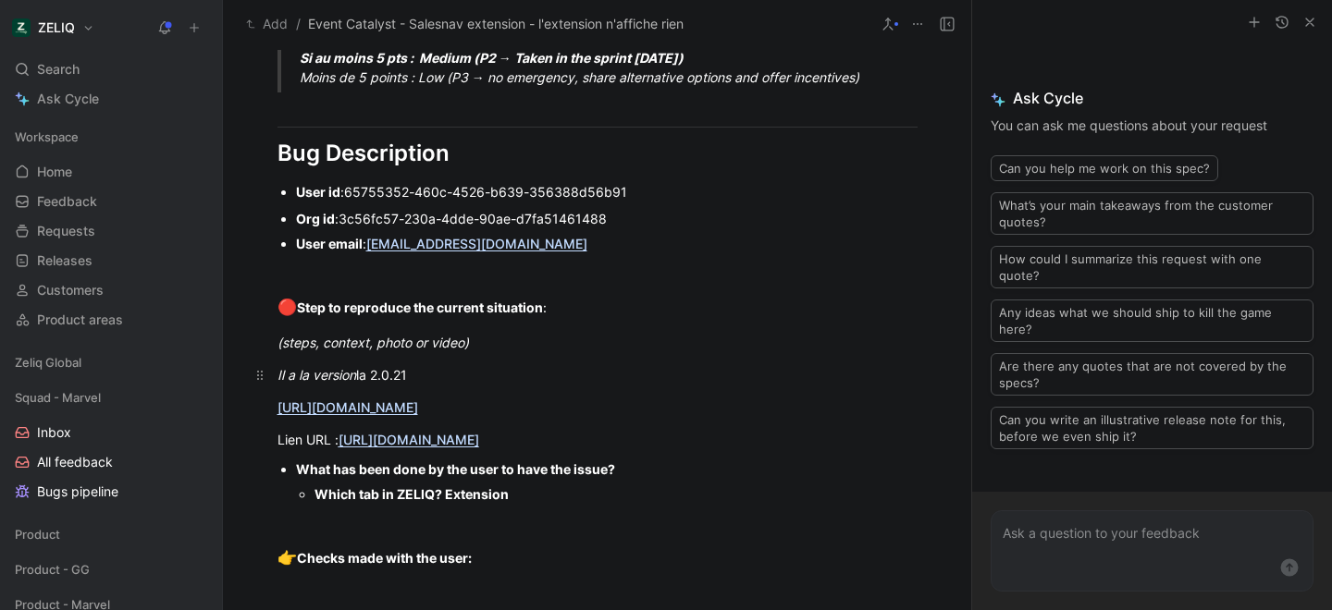
click at [368, 374] on span "la 2.0.21" at bounding box center [381, 375] width 51 height 16
click at [414, 374] on div "Il a la version 2.0.21" at bounding box center [597, 374] width 640 height 19
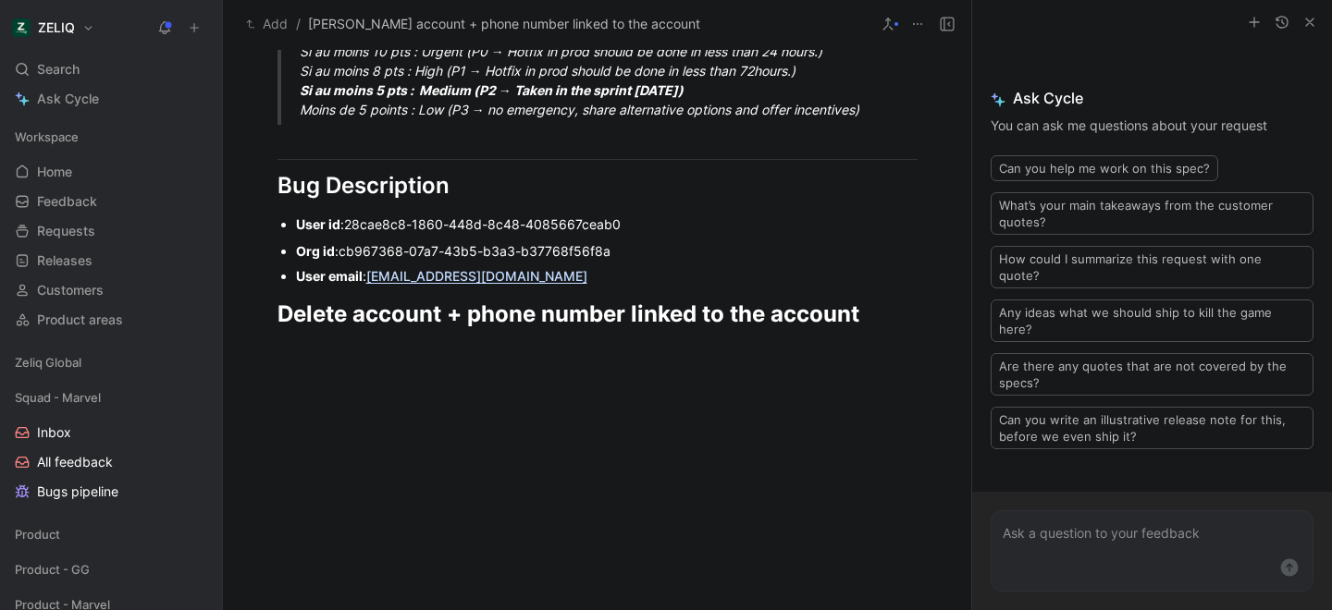
scroll to position [1231, 0]
